Goal: Task Accomplishment & Management: Use online tool/utility

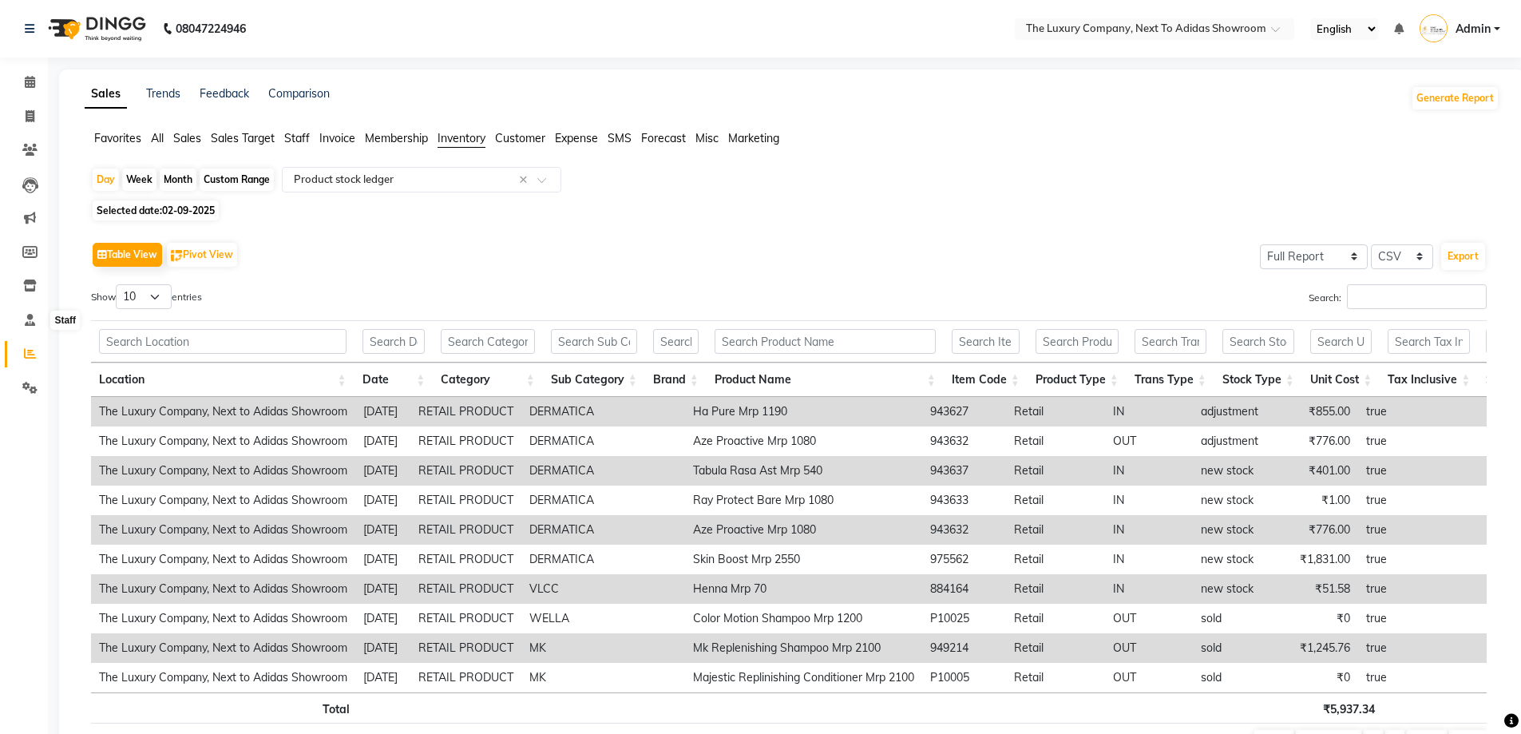
select select "full_report"
select select "csv"
click at [32, 353] on icon at bounding box center [30, 353] width 12 height 12
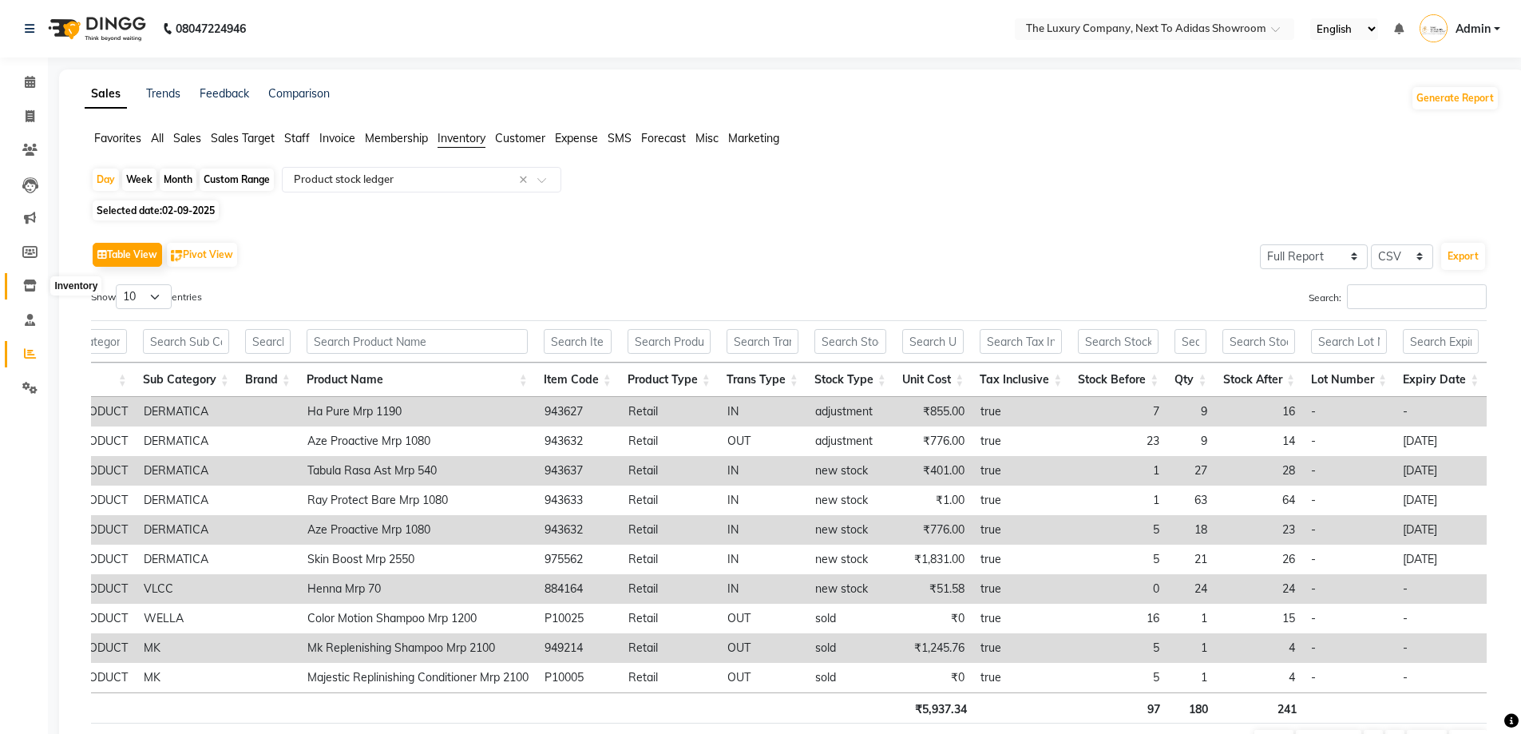
click at [34, 291] on icon at bounding box center [30, 285] width 14 height 12
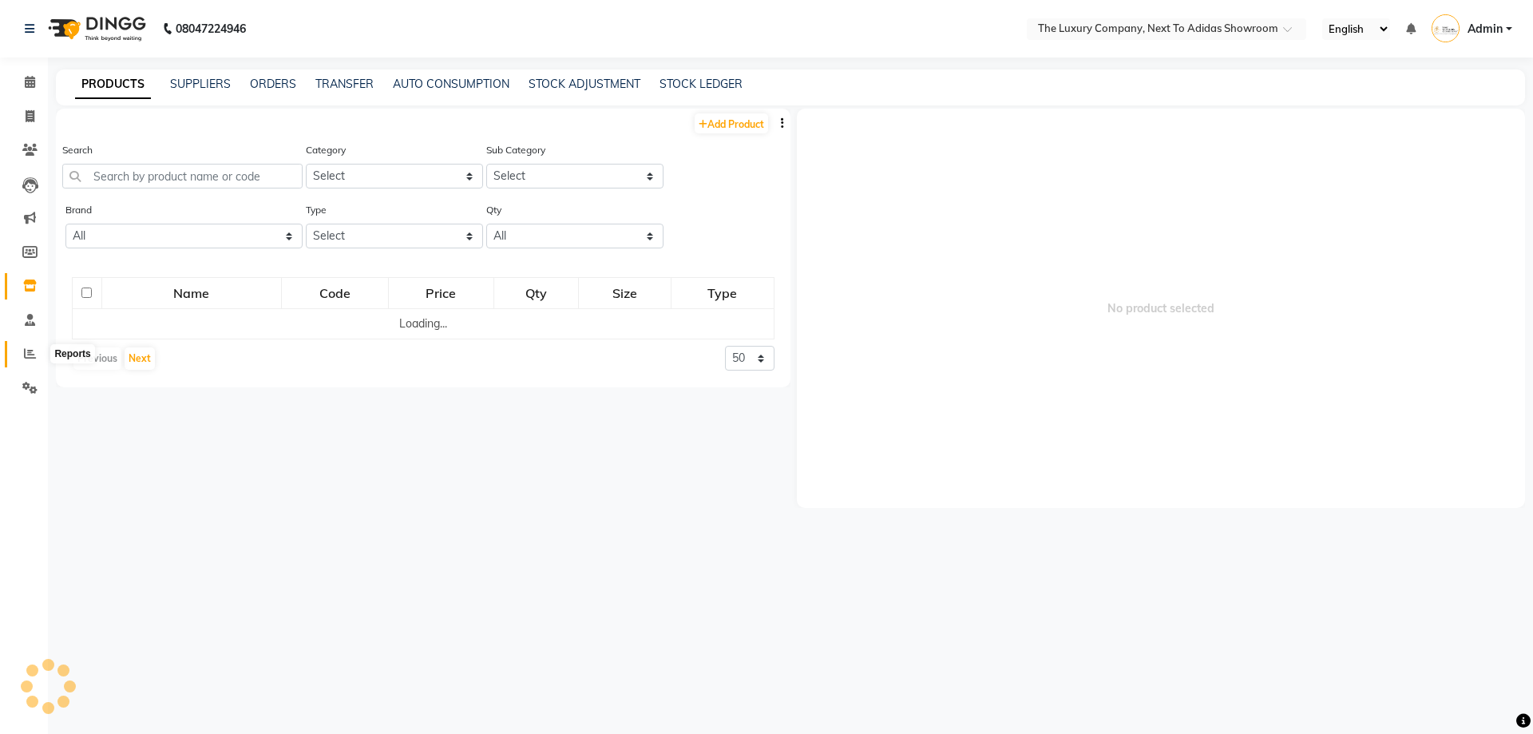
click at [32, 346] on span at bounding box center [30, 354] width 28 height 18
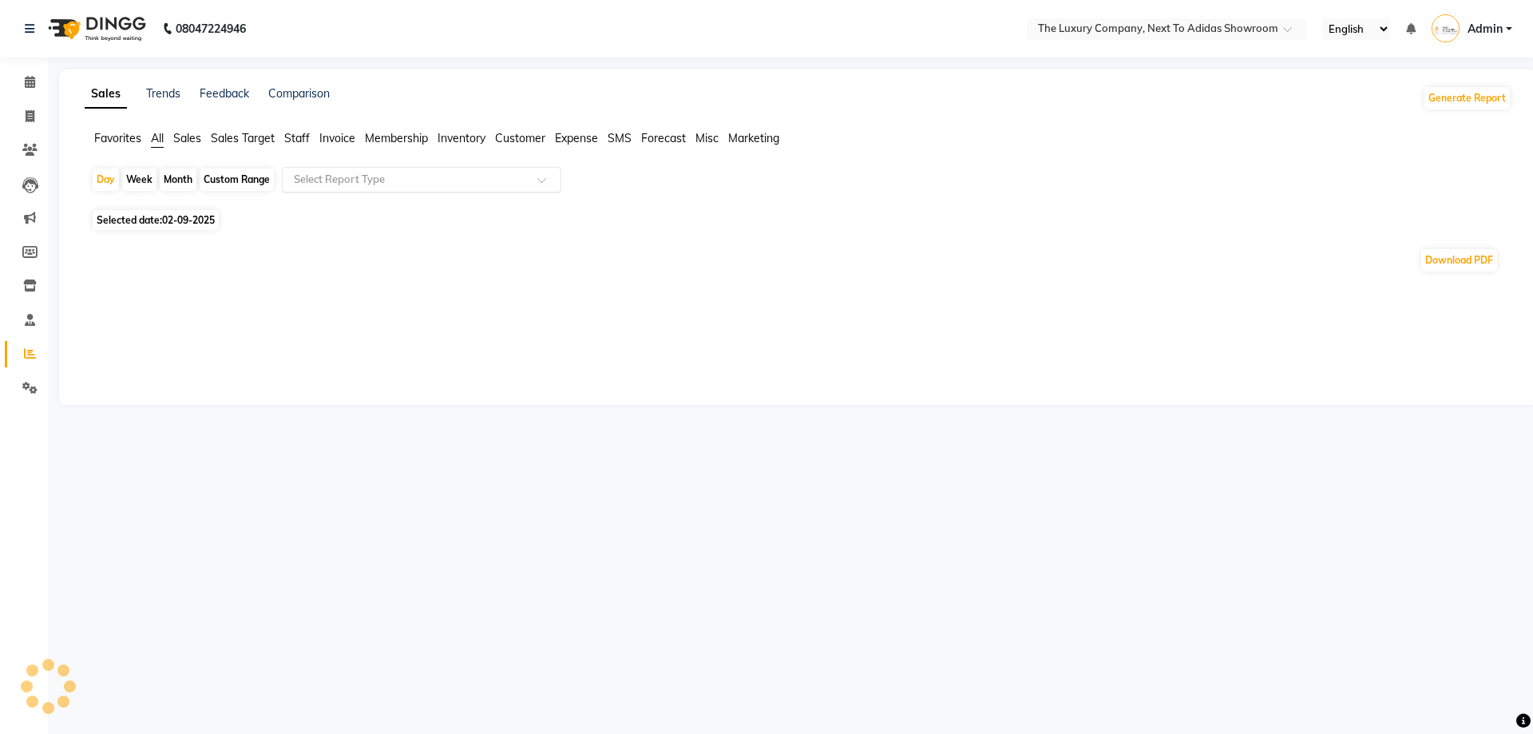
click at [438, 180] on input "text" at bounding box center [406, 180] width 230 height 16
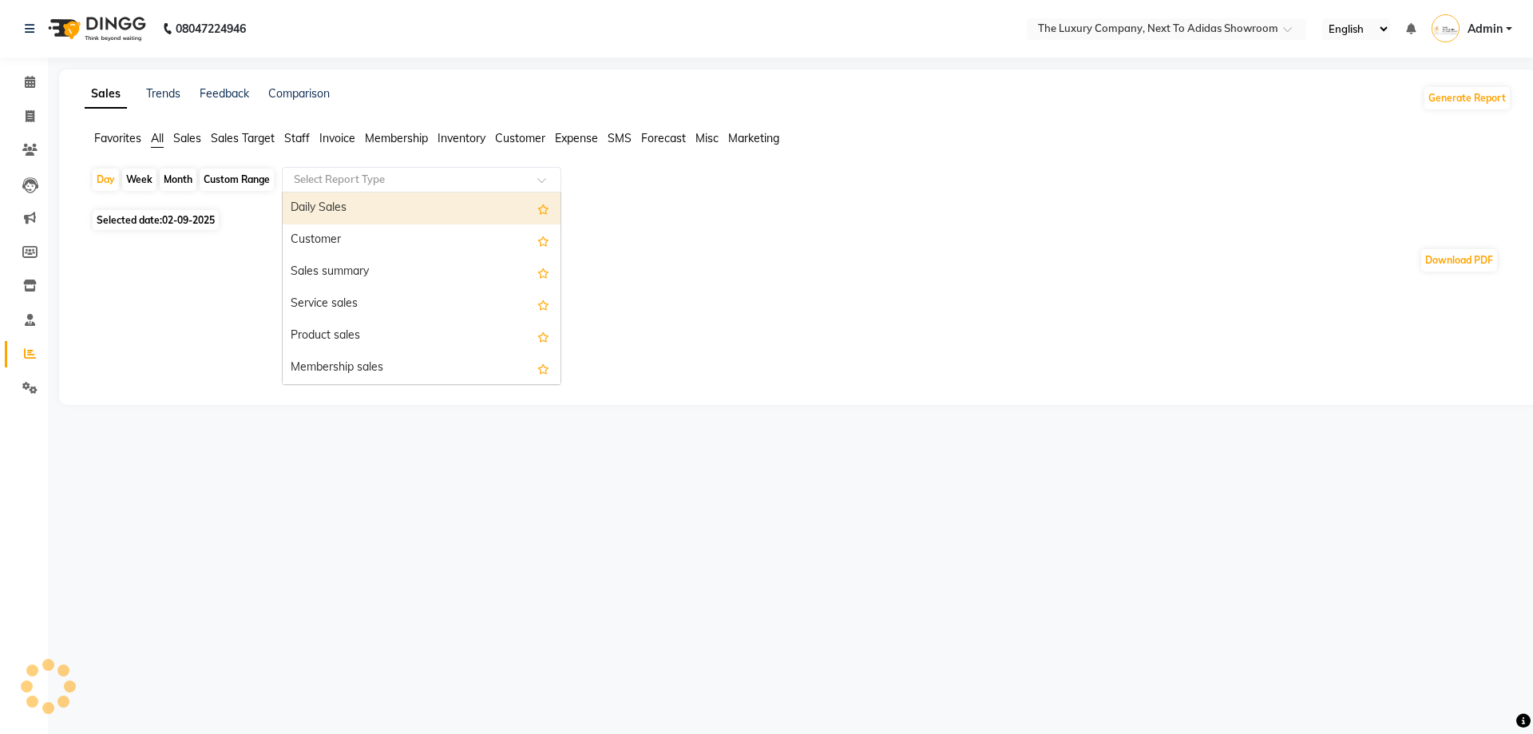
click at [430, 212] on div "Daily Sales" at bounding box center [422, 208] width 278 height 32
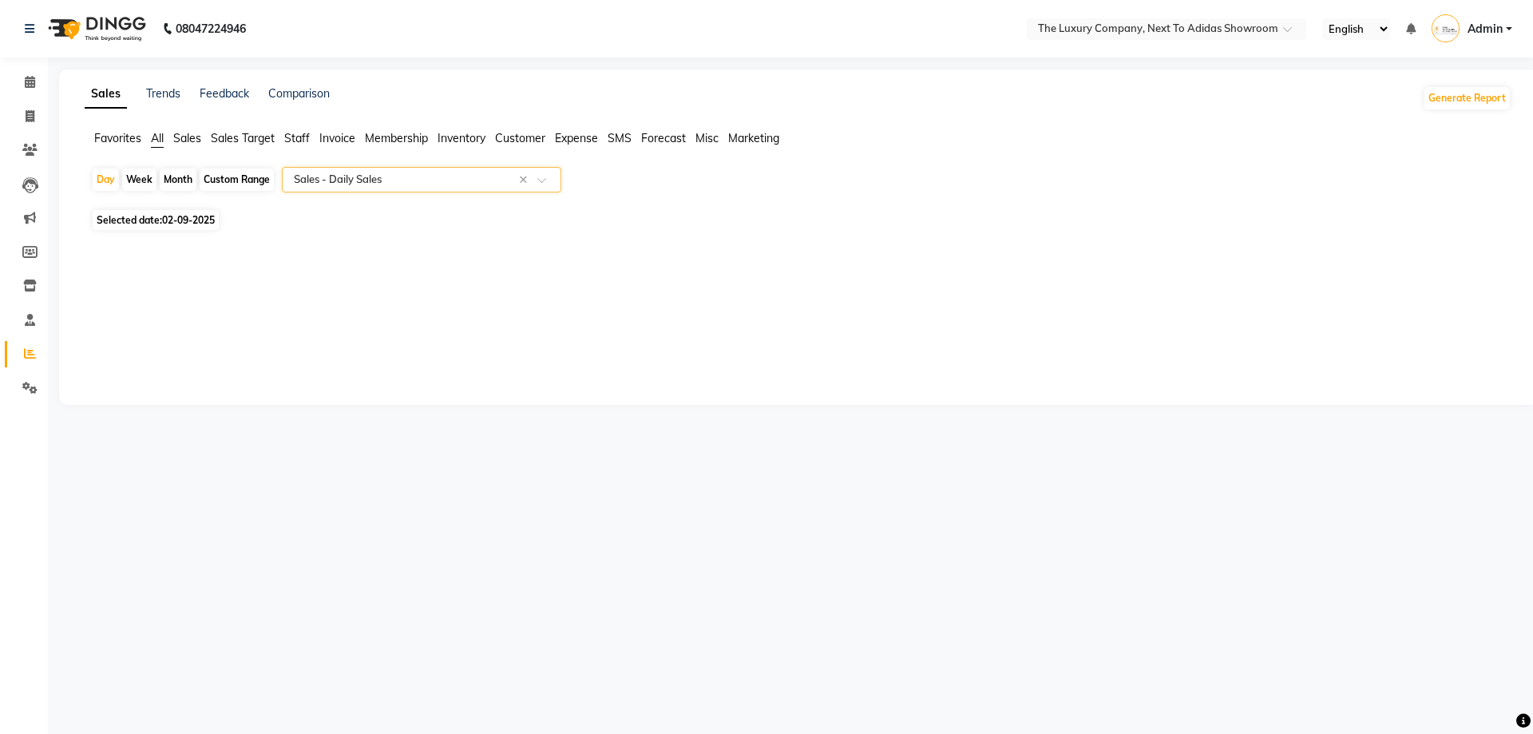
select select "full_report"
select select "csv"
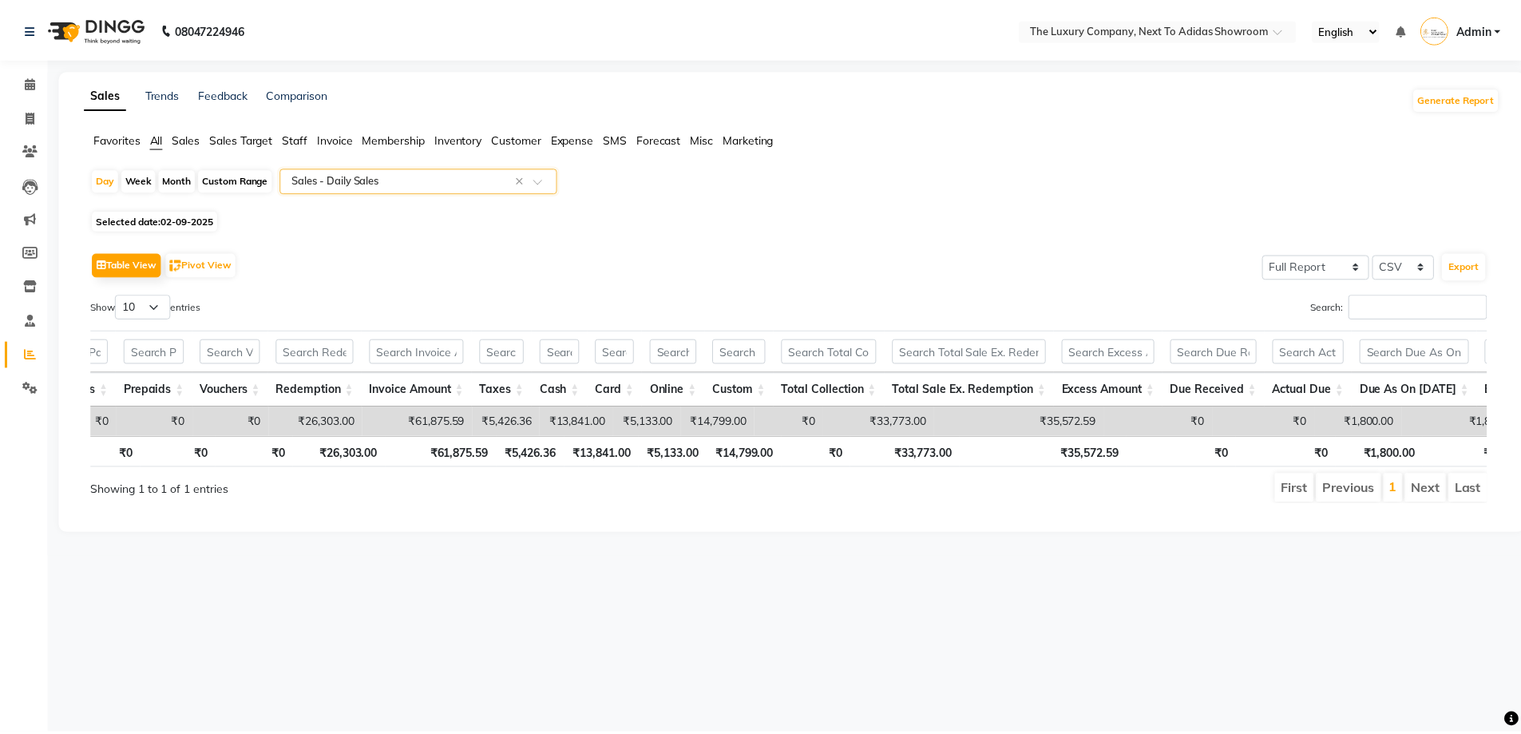
scroll to position [0, 500]
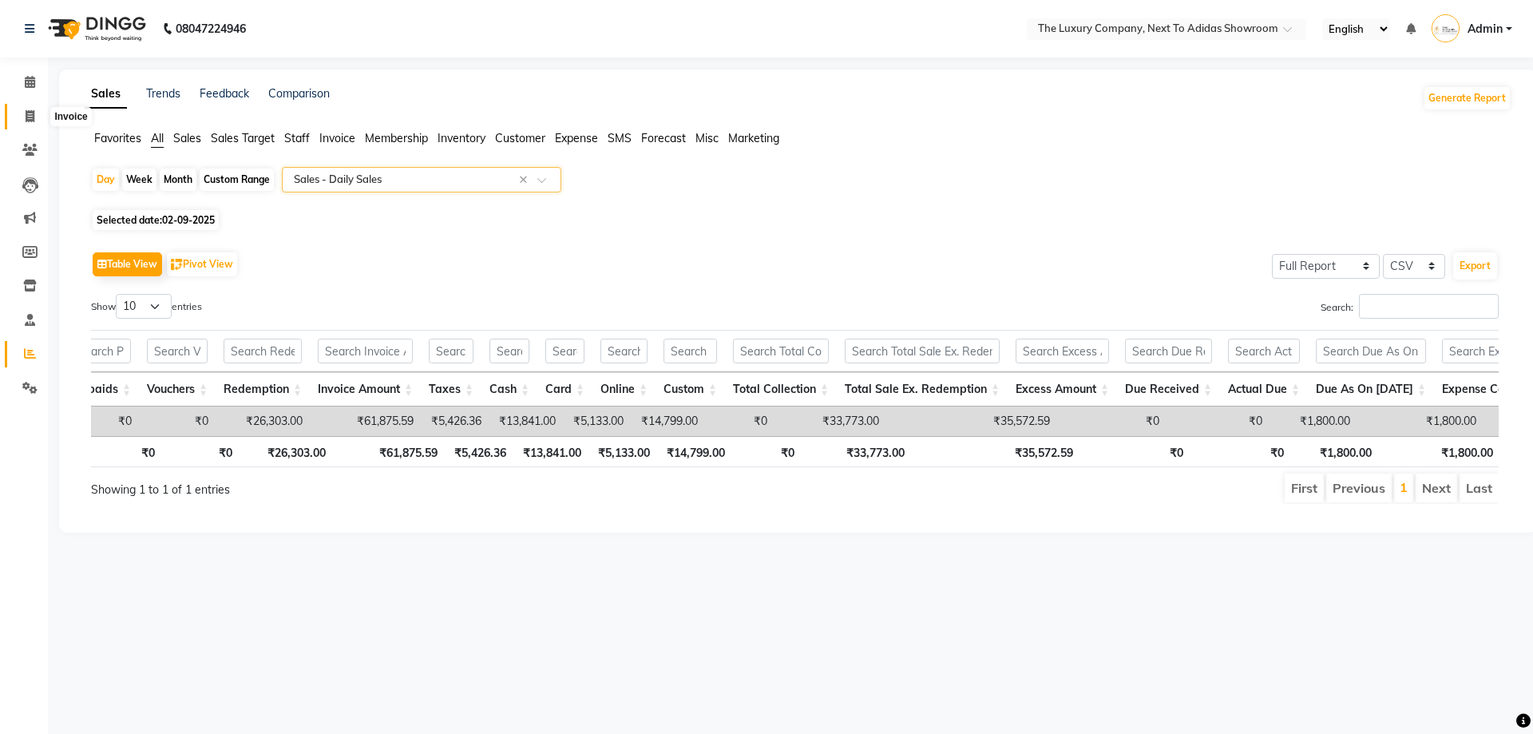
click at [19, 119] on span at bounding box center [30, 117] width 28 height 18
select select "service"
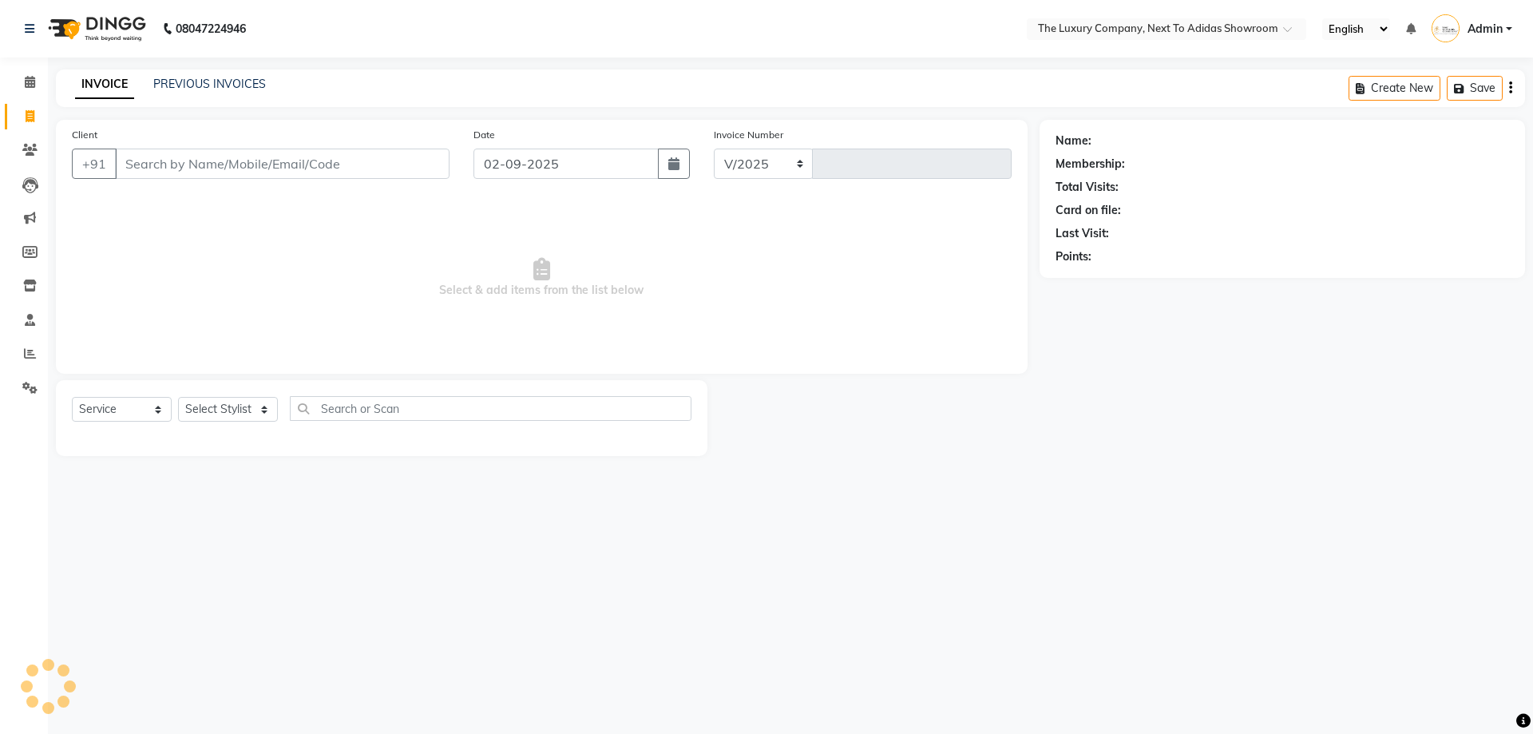
select select "6828"
type input "5599"
click at [221, 82] on link "PREVIOUS INVOICES" at bounding box center [209, 84] width 113 height 14
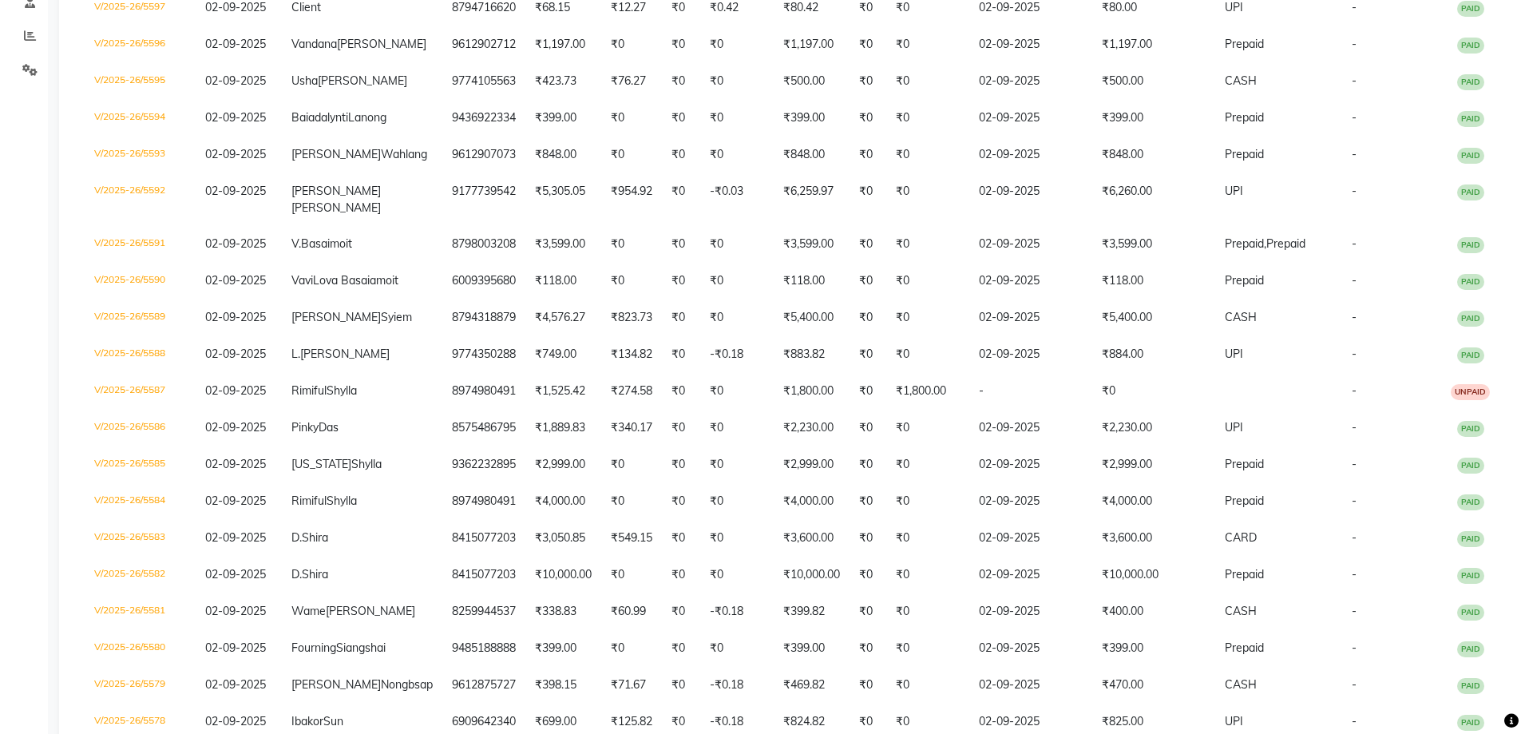
scroll to position [160, 0]
